Goal: Find specific page/section: Find specific page/section

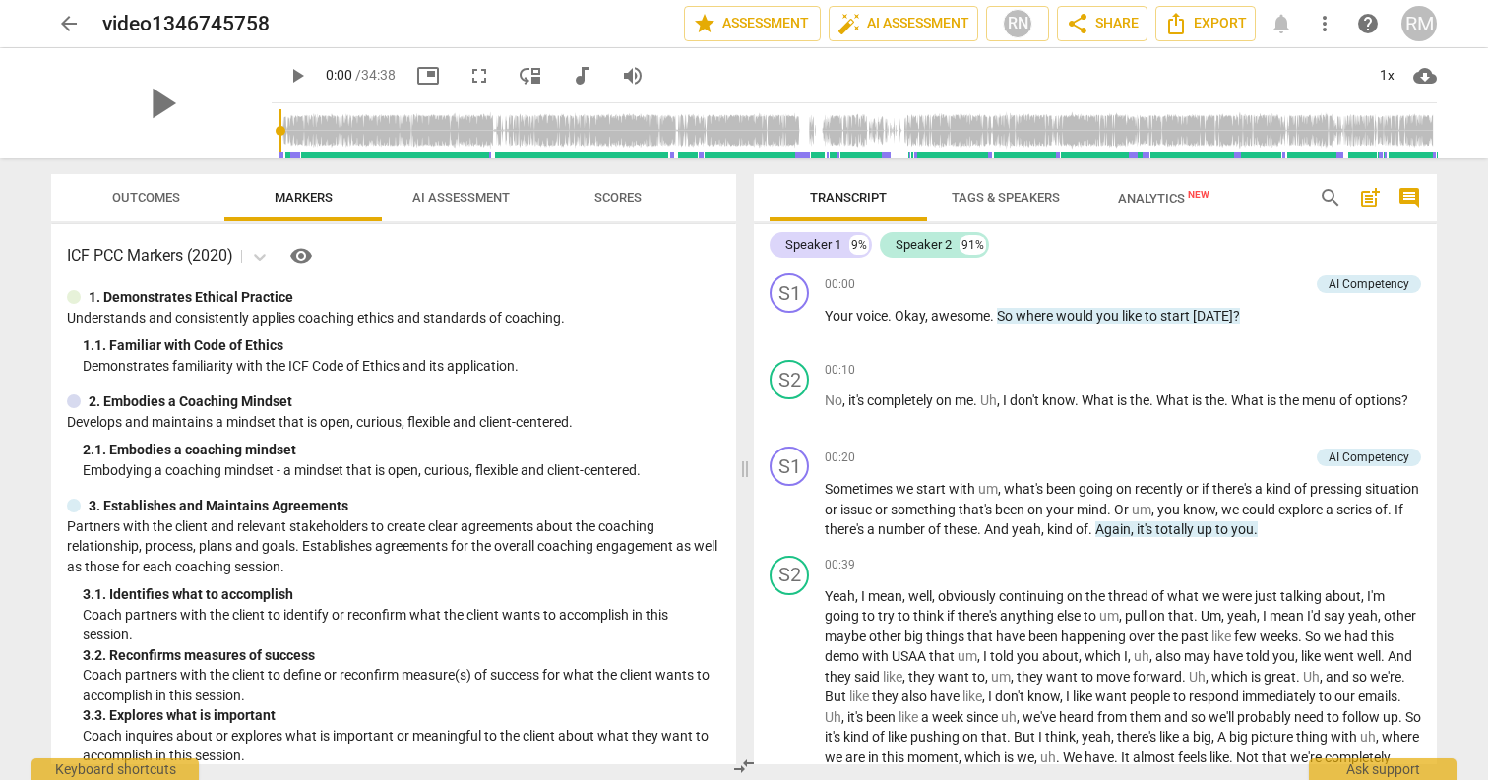
scroll to position [7564, 0]
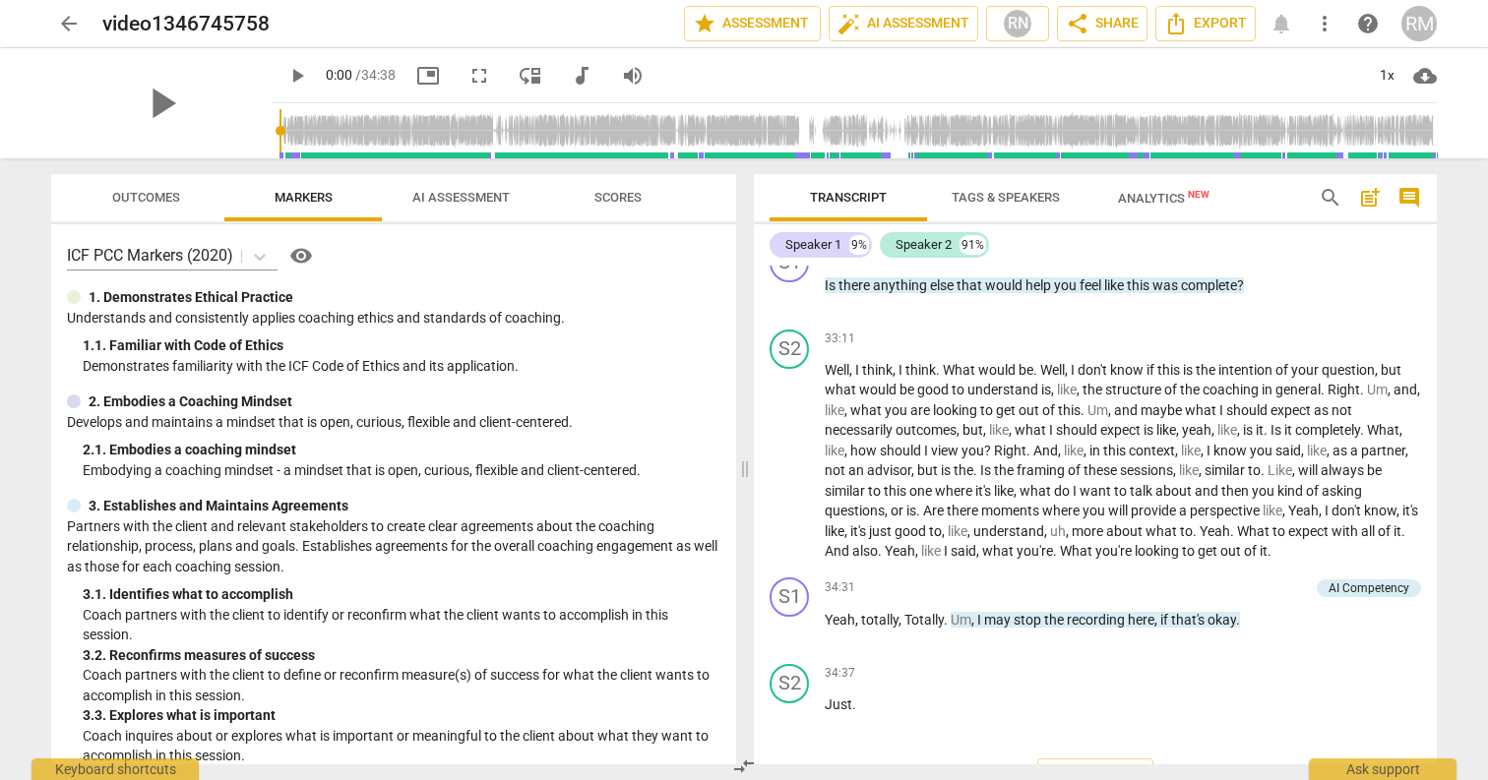
click at [70, 31] on span "arrow_back" at bounding box center [69, 24] width 24 height 24
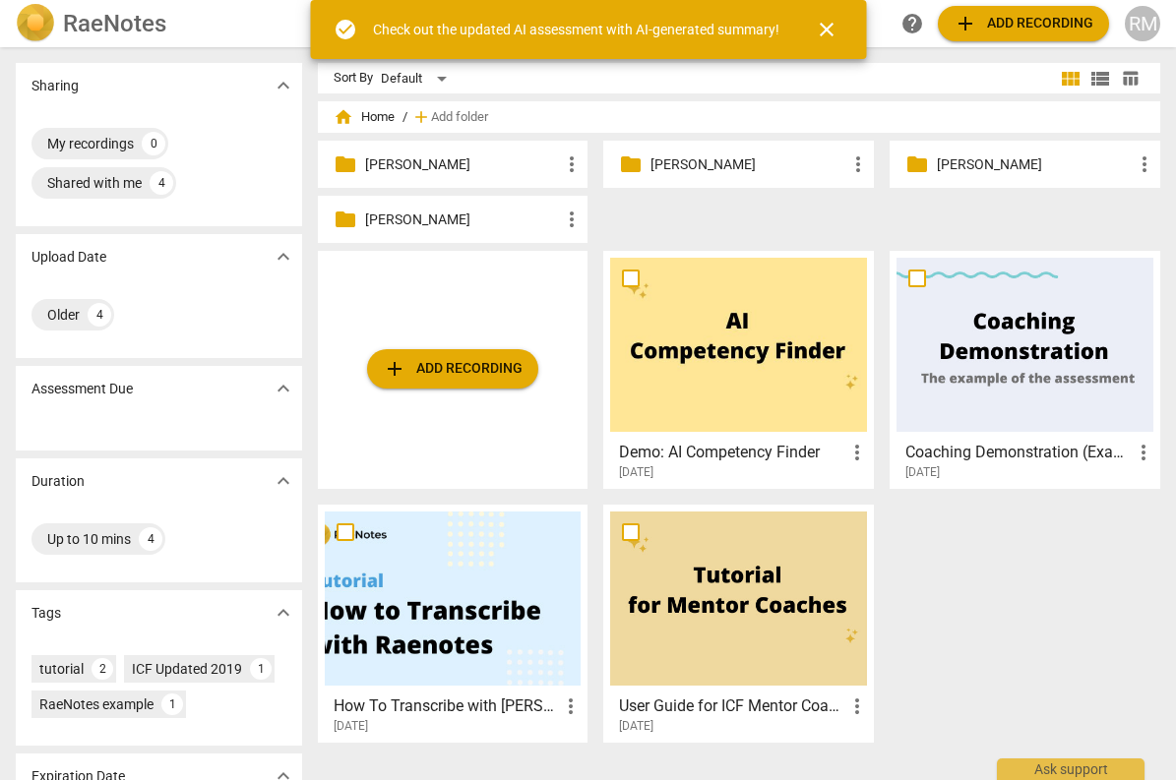
click at [959, 170] on p "Grace D." at bounding box center [1035, 164] width 196 height 21
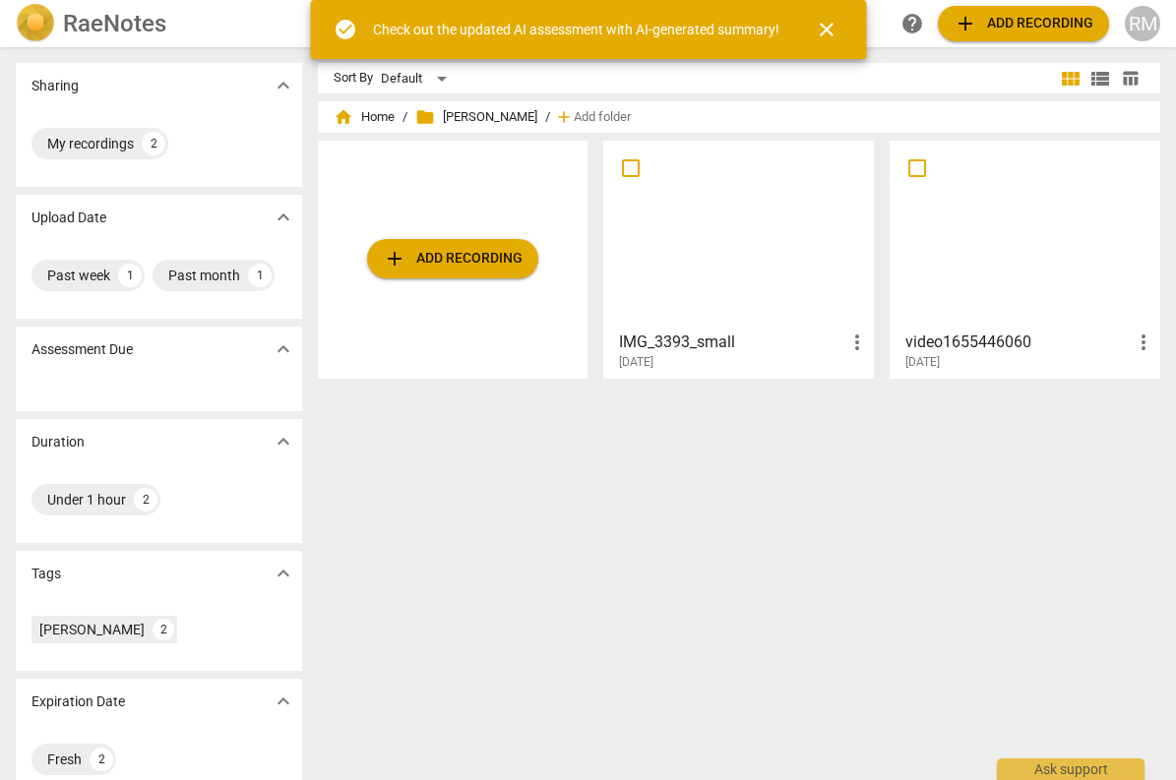
click at [827, 28] on span "close" at bounding box center [827, 30] width 24 height 24
